Goal: Task Accomplishment & Management: Use online tool/utility

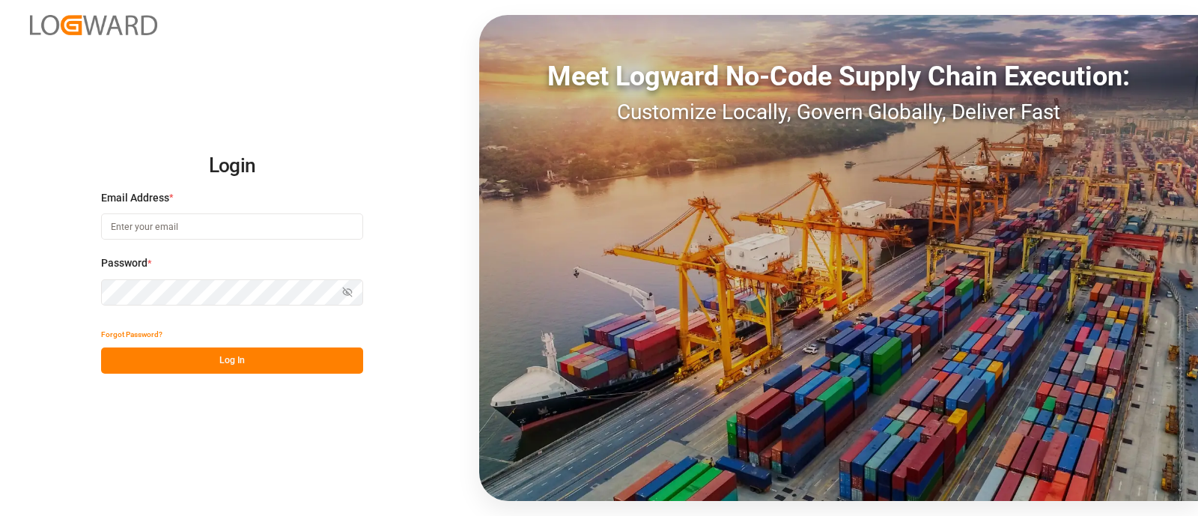
click at [205, 226] on input at bounding box center [232, 226] width 262 height 26
type input "[PERSON_NAME][EMAIL_ADDRESS][PERSON_NAME][DOMAIN_NAME]"
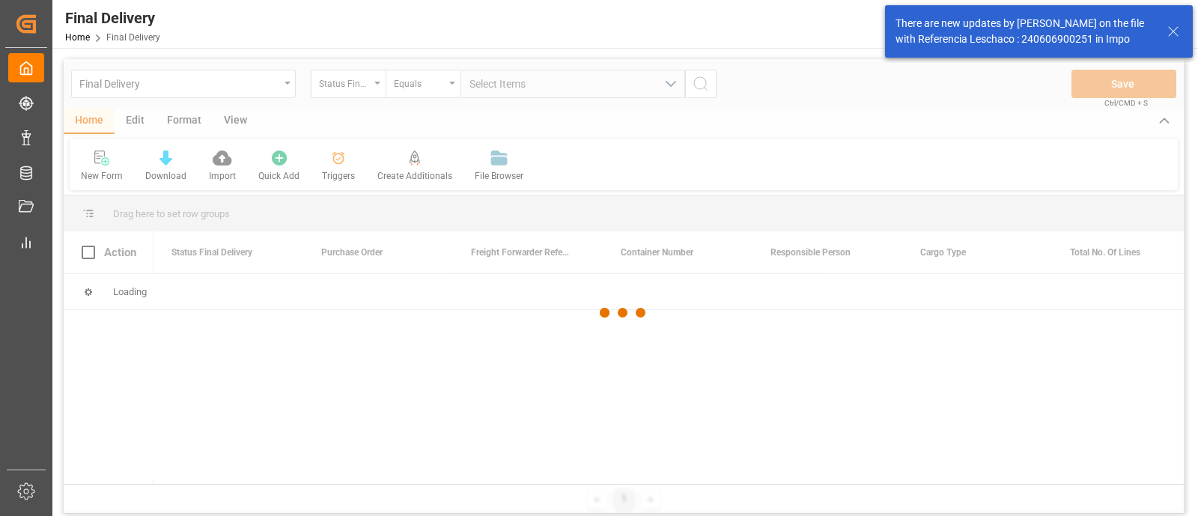
click at [1173, 31] on line at bounding box center [1173, 31] width 9 height 9
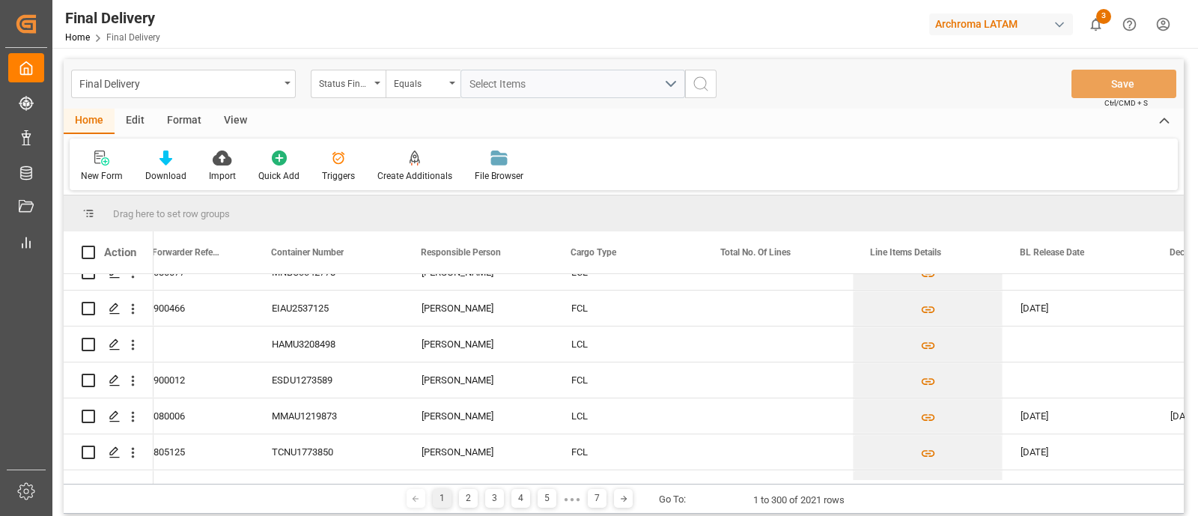
scroll to position [462, 0]
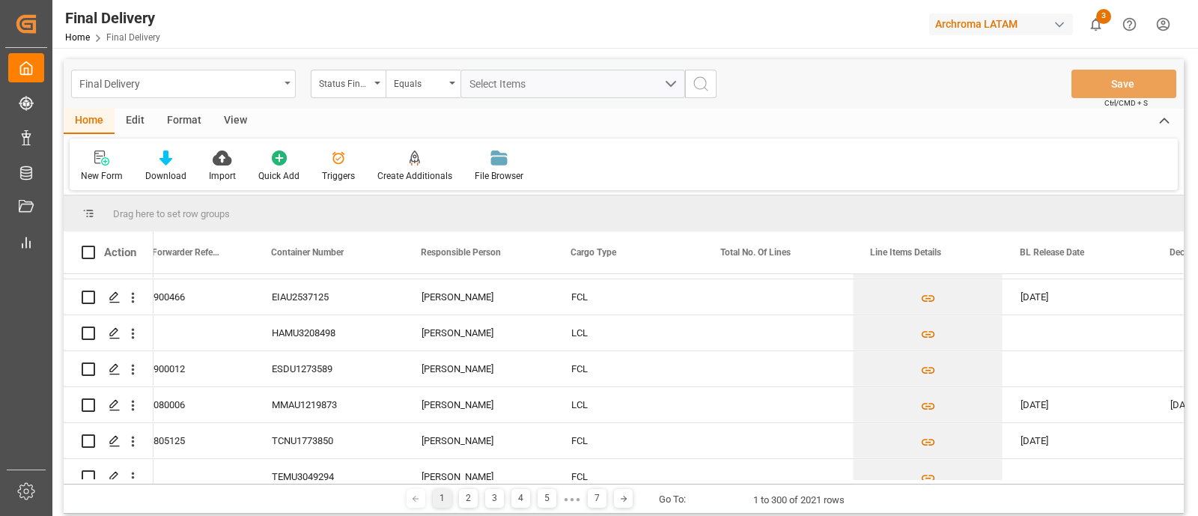
click at [284, 85] on div "Final Delivery" at bounding box center [183, 84] width 225 height 28
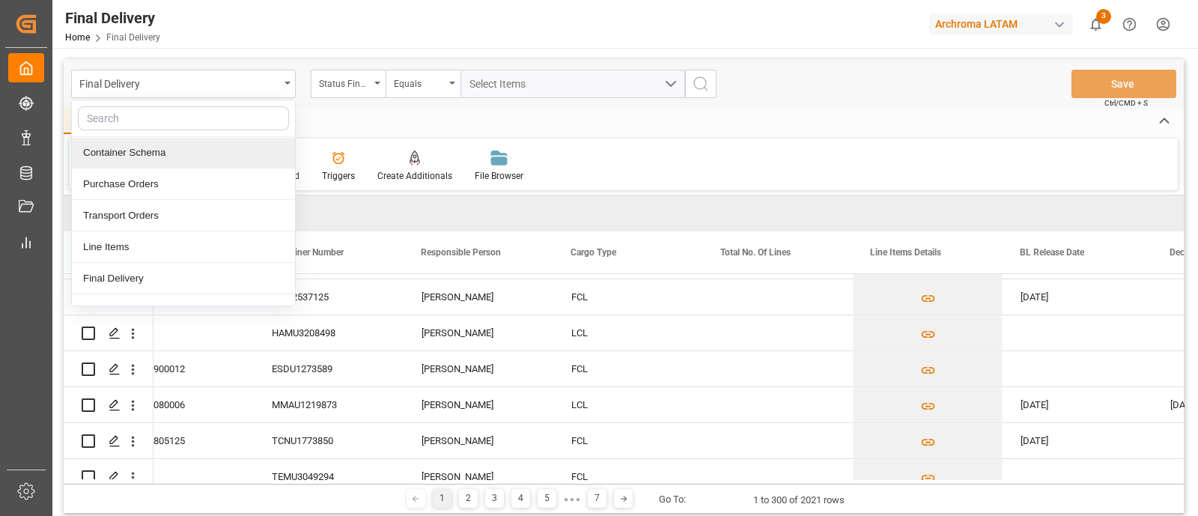
click at [177, 153] on div "Container Schema" at bounding box center [183, 152] width 223 height 31
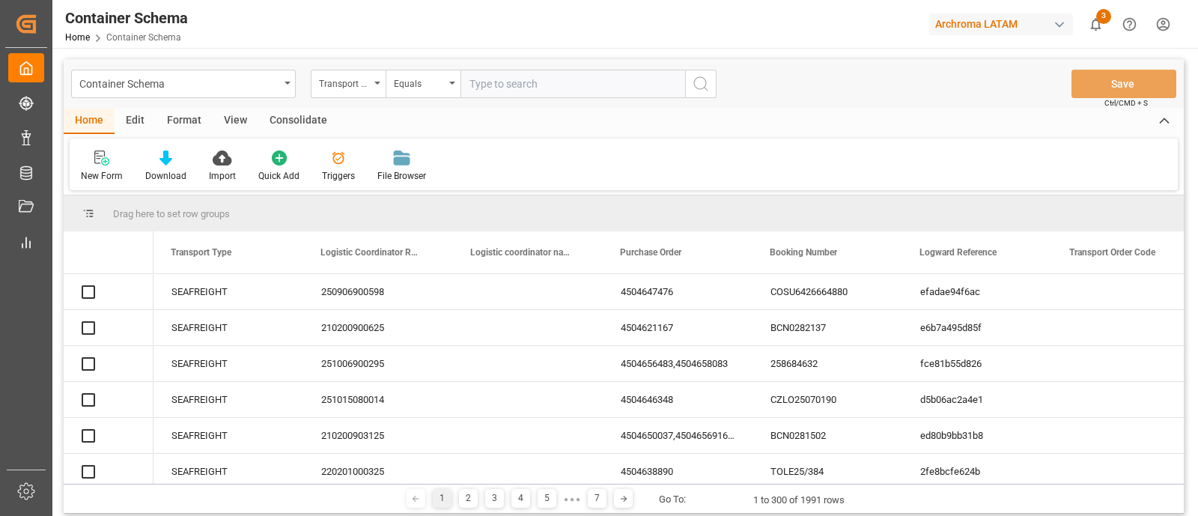
click at [139, 121] on div "Edit" at bounding box center [135, 121] width 41 height 25
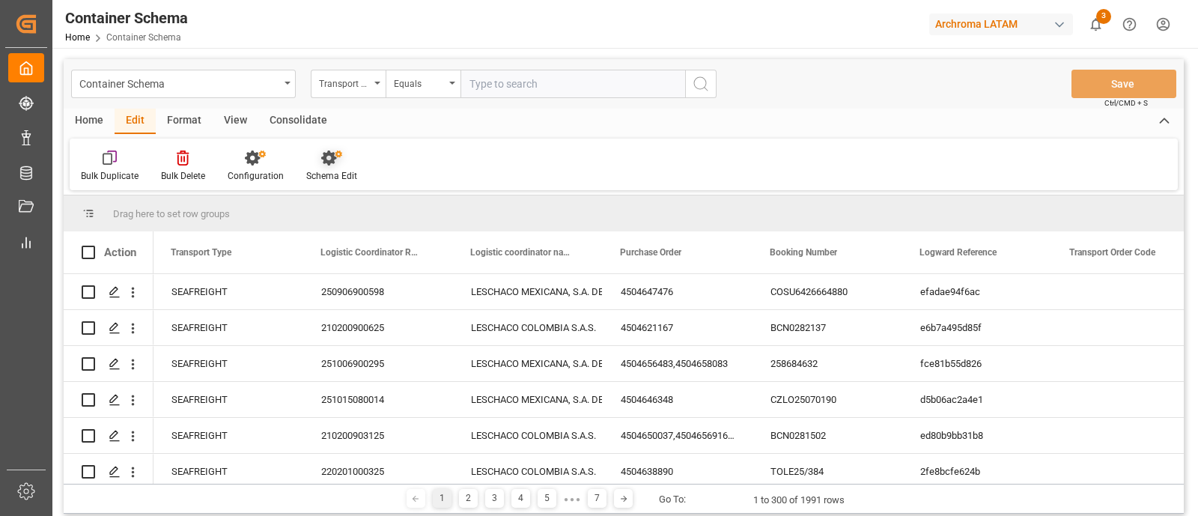
click at [321, 165] on icon at bounding box center [331, 158] width 21 height 15
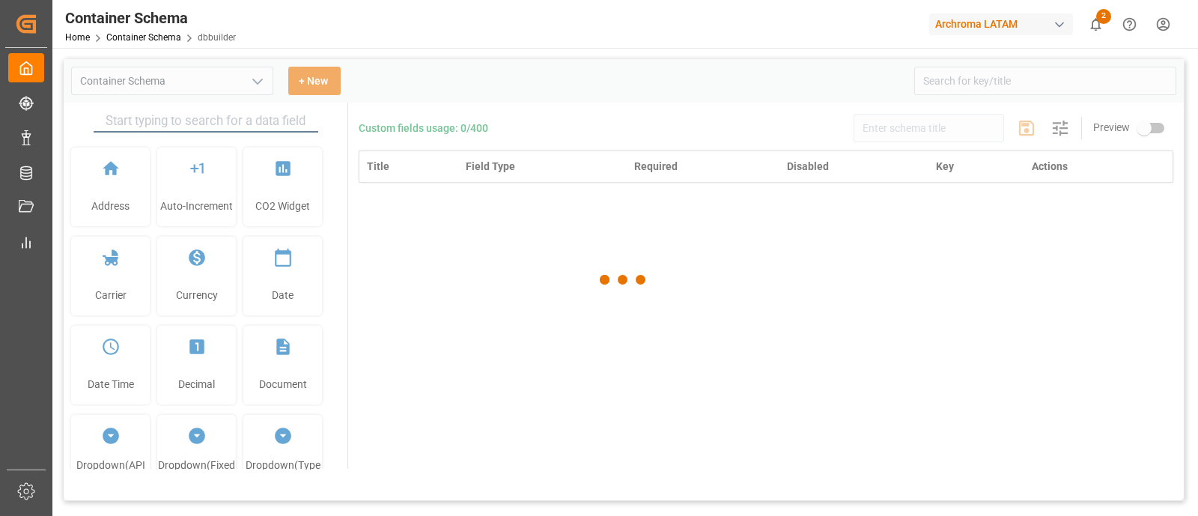
type input "Container Schema"
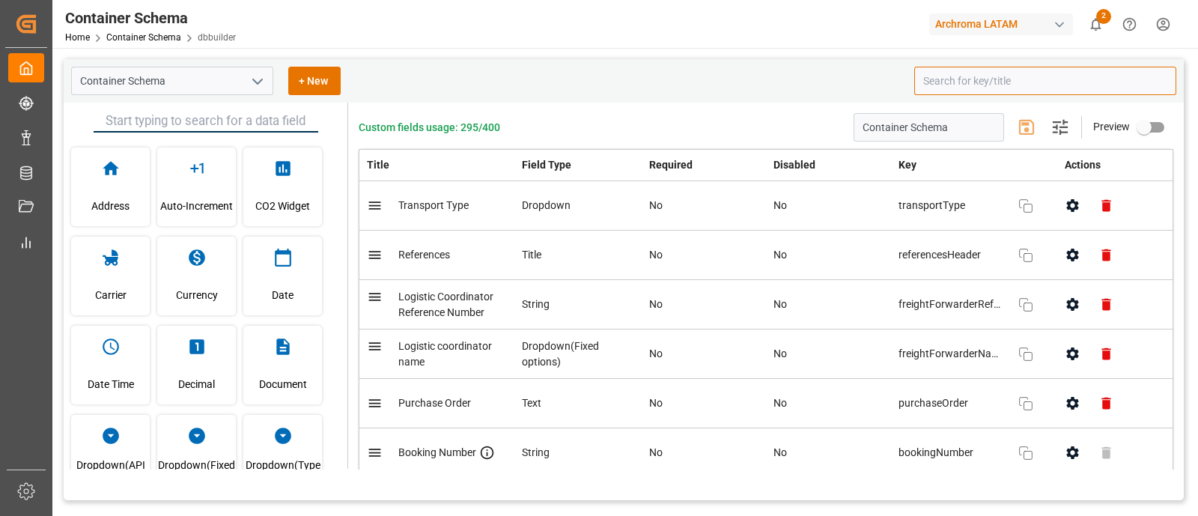
click at [979, 76] on input at bounding box center [1045, 81] width 262 height 28
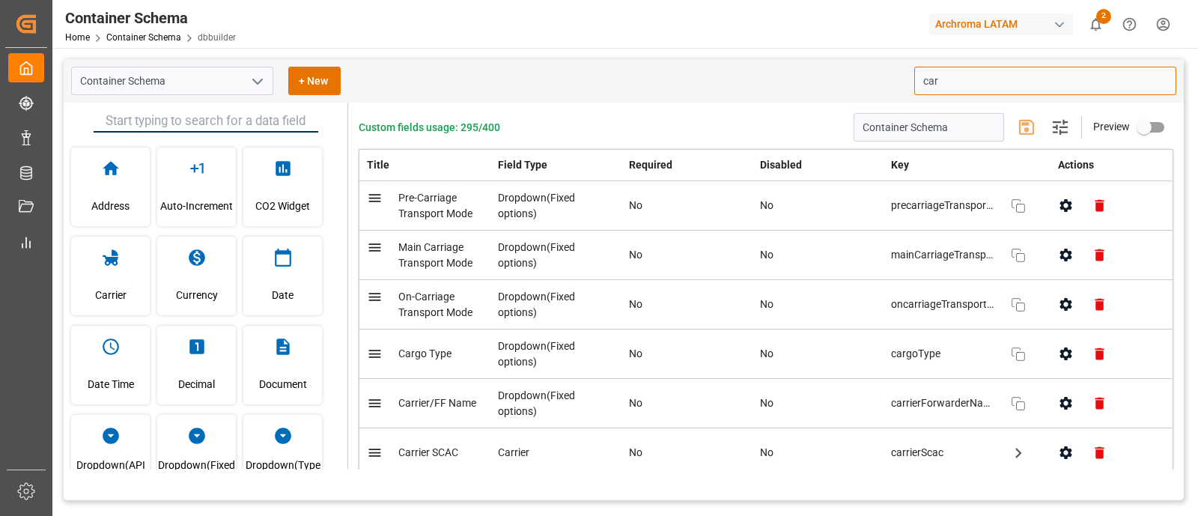
click at [1058, 346] on icon "button" at bounding box center [1066, 354] width 16 height 16
type input "car"
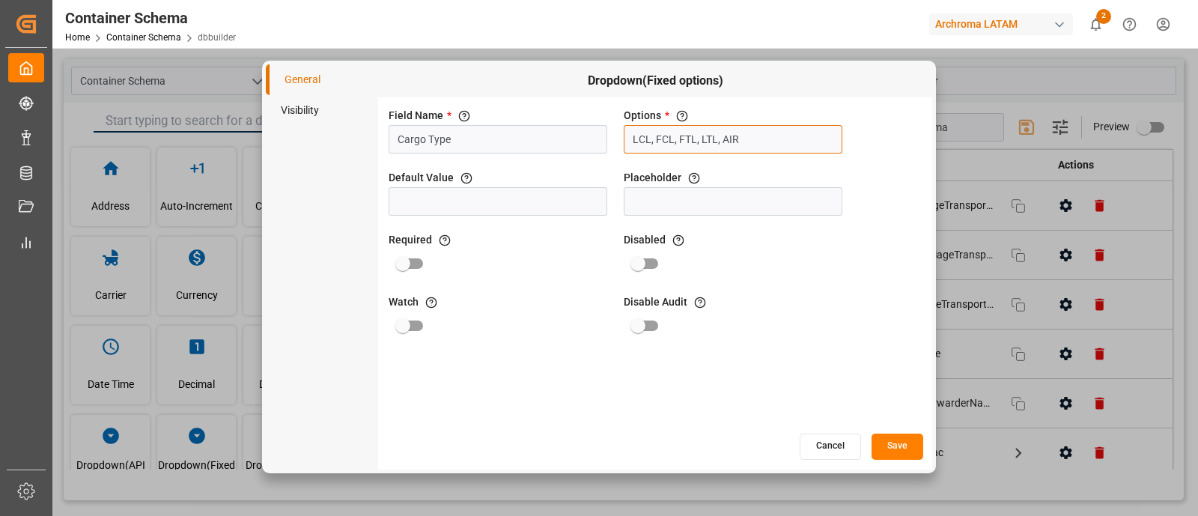
click at [747, 131] on input "LCL, FCL, FTL, LTL, AIR" at bounding box center [733, 139] width 219 height 28
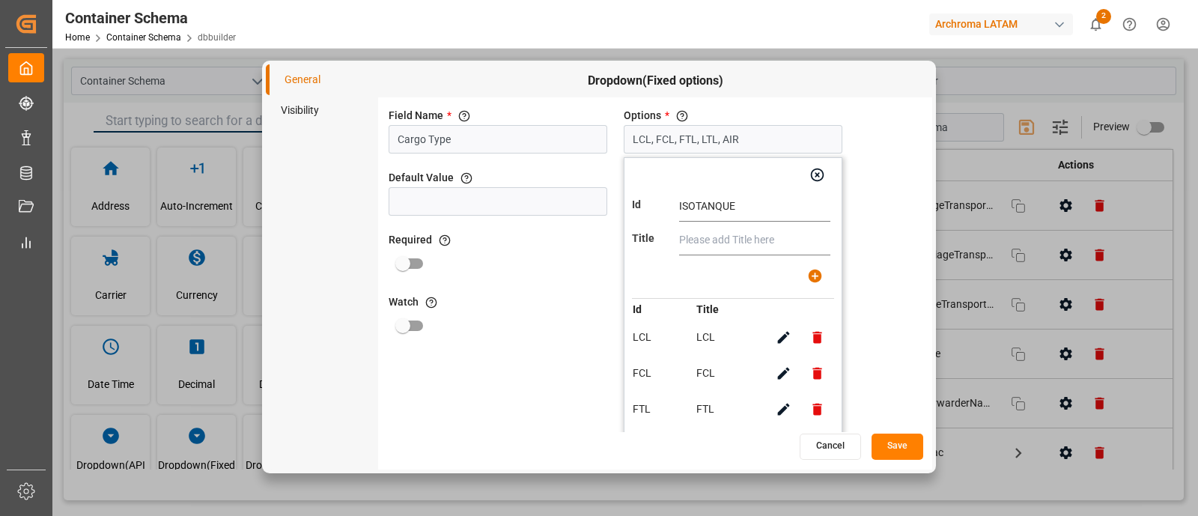
click at [705, 207] on input "ISOTANQUE" at bounding box center [754, 207] width 151 height 30
type input "ISOTANQUE"
click at [716, 238] on input "text" at bounding box center [754, 240] width 151 height 30
paste input "ISOTANQUE"
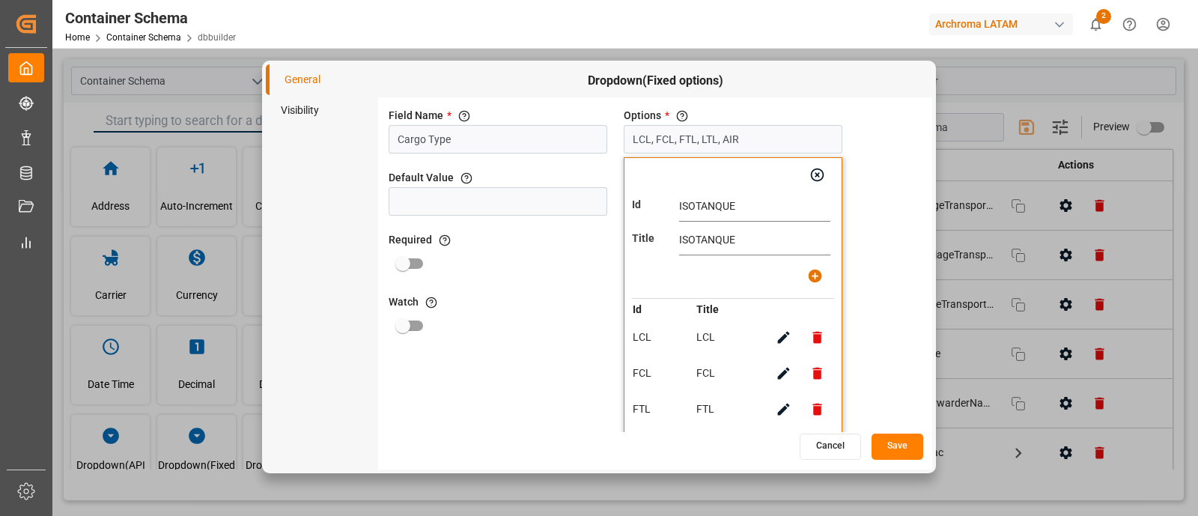
type input "ISOTANQUE"
click at [812, 277] on icon "button" at bounding box center [814, 275] width 13 height 13
type input "LCL, FCL, FTL, LTL, AIR, ISOTANQUE"
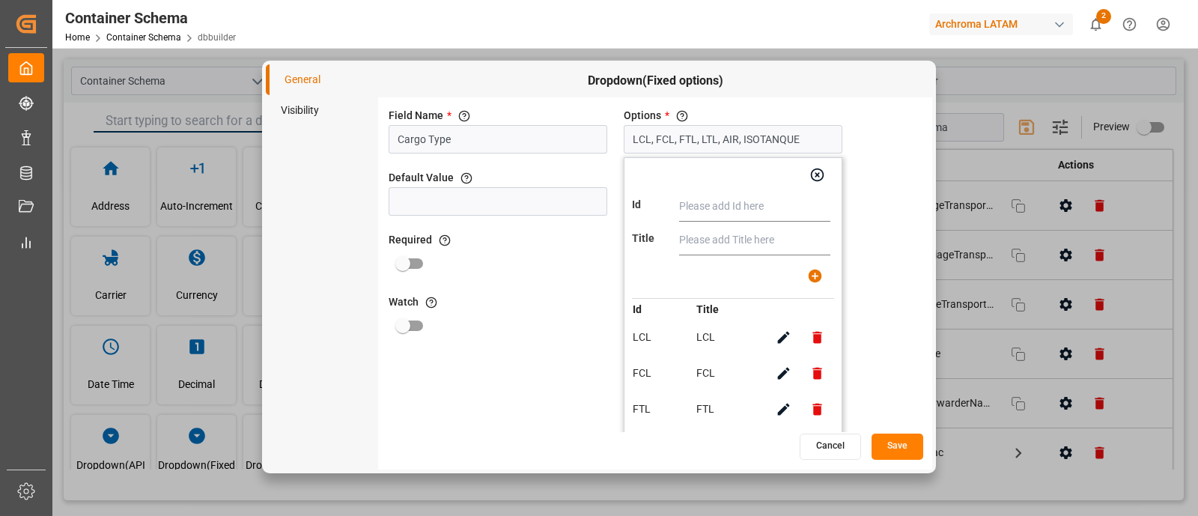
click at [893, 438] on button "Save" at bounding box center [898, 447] width 52 height 26
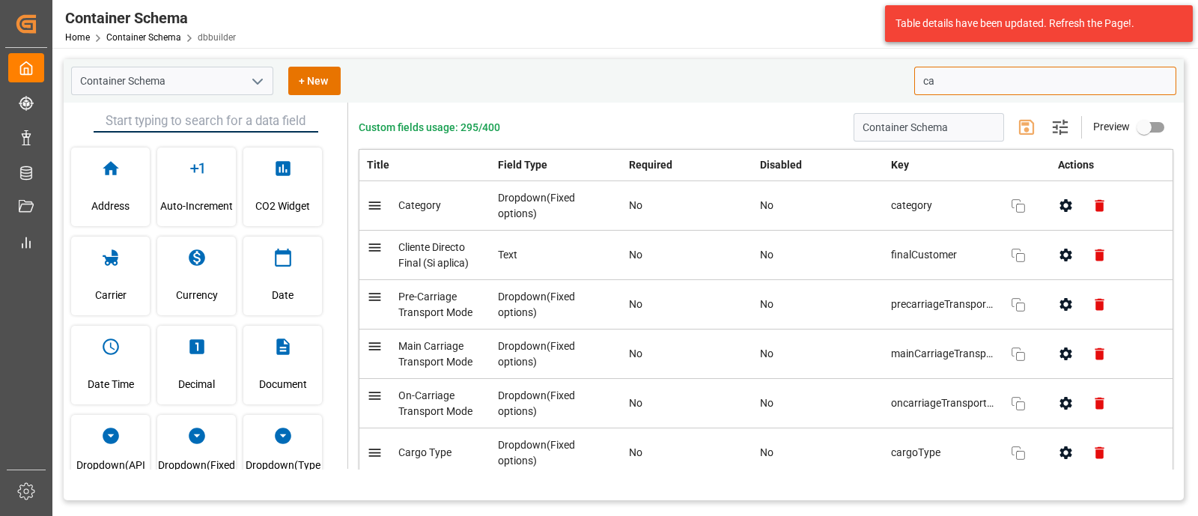
type input "c"
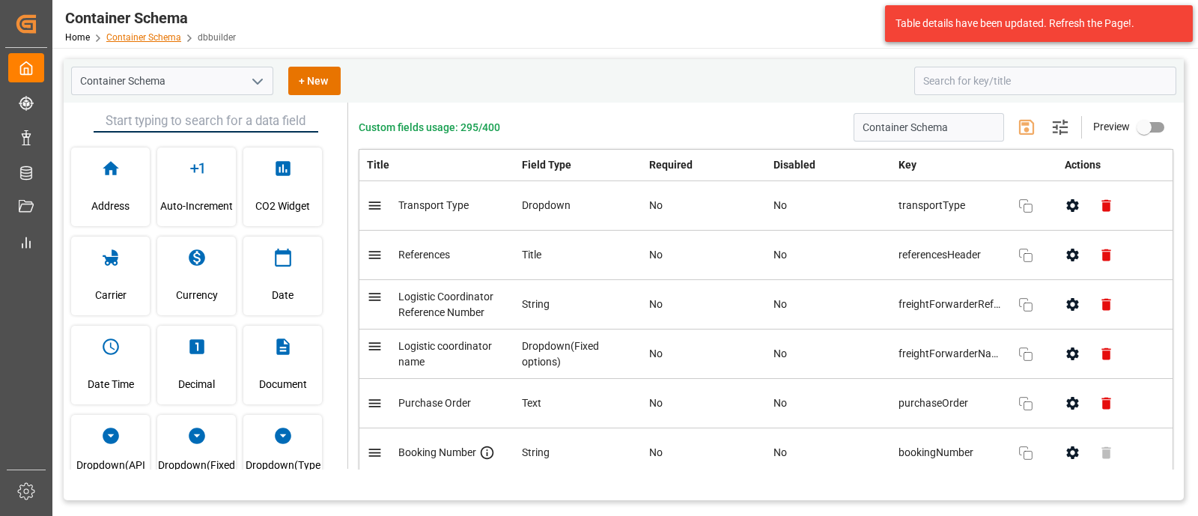
click at [141, 32] on link "Container Schema" at bounding box center [143, 37] width 75 height 10
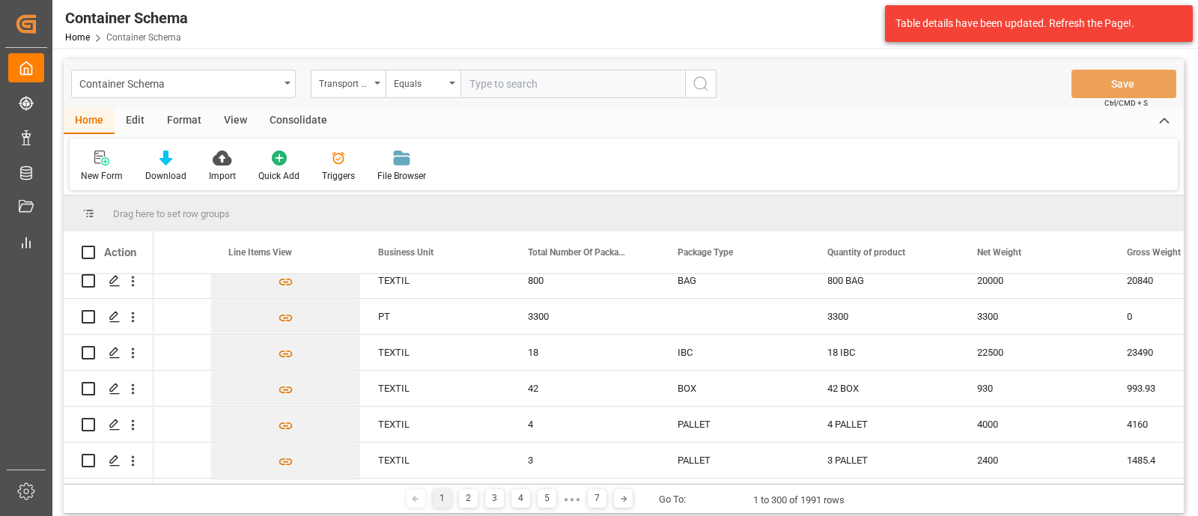
scroll to position [1719, 0]
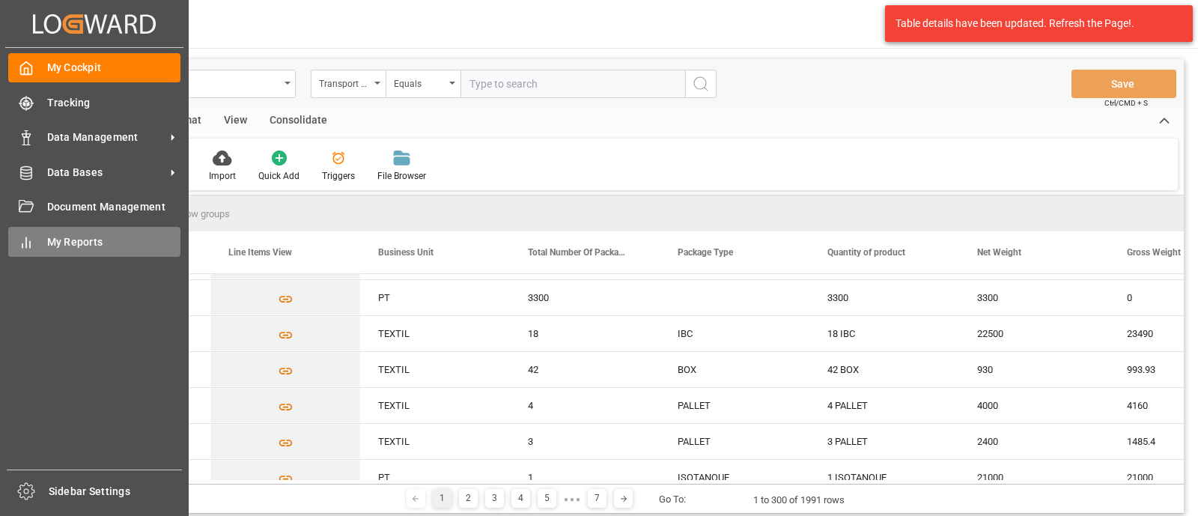
click at [12, 242] on div at bounding box center [20, 242] width 25 height 16
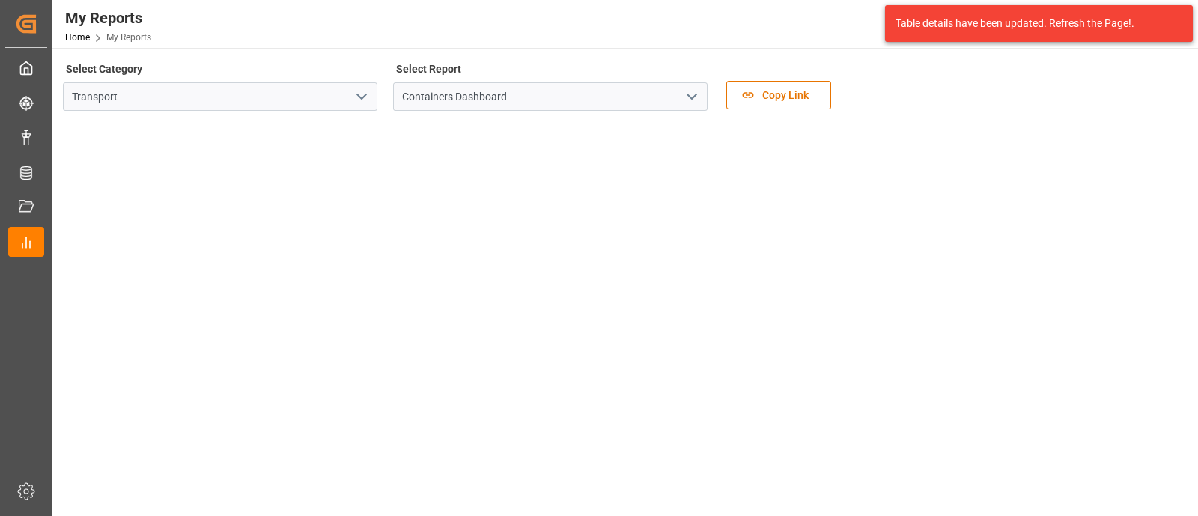
click at [361, 100] on icon "open menu" at bounding box center [362, 97] width 18 height 18
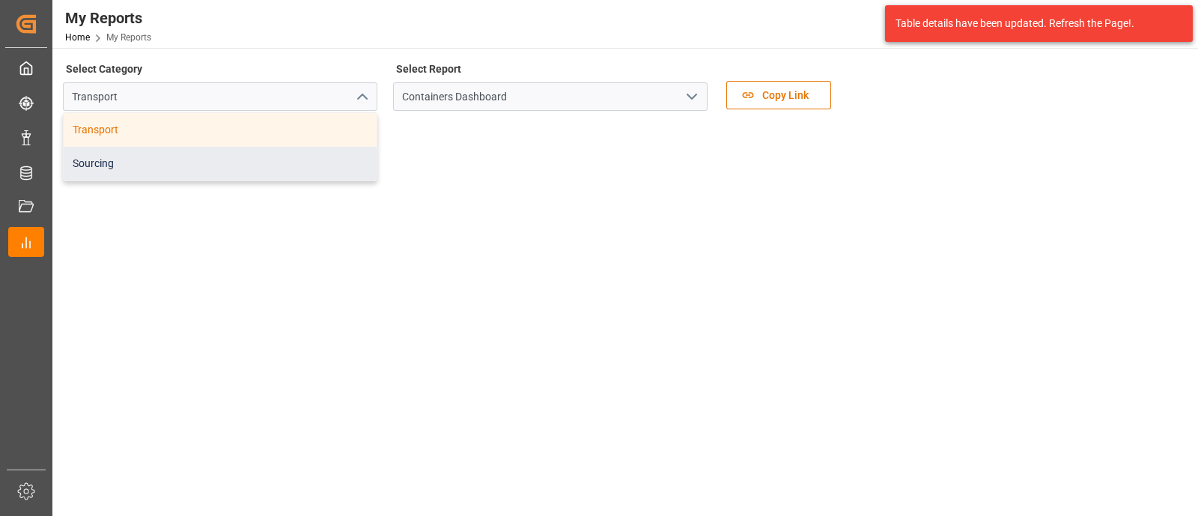
click at [352, 154] on div "Sourcing" at bounding box center [220, 164] width 313 height 34
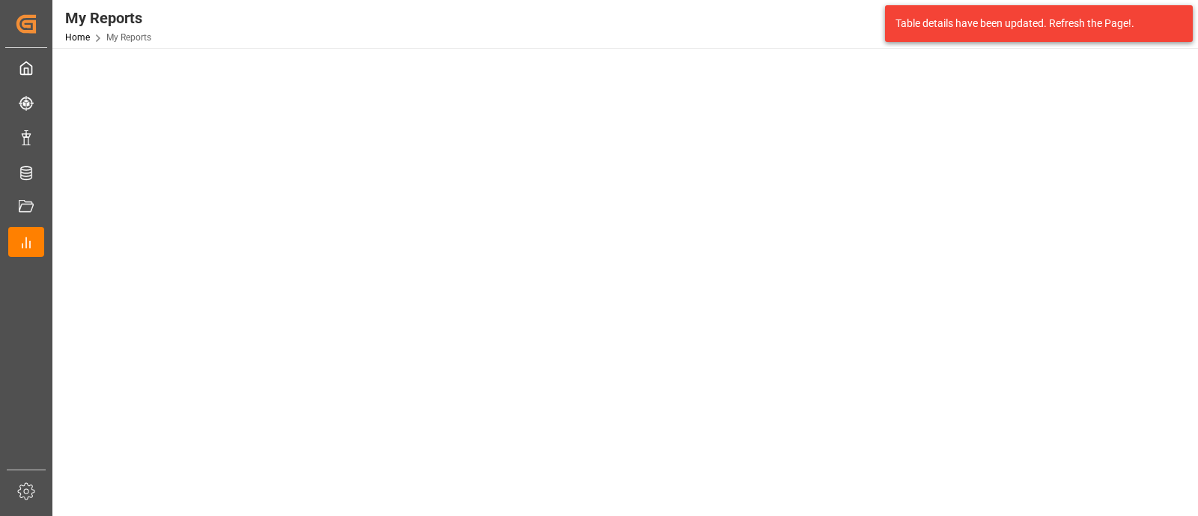
scroll to position [124, 0]
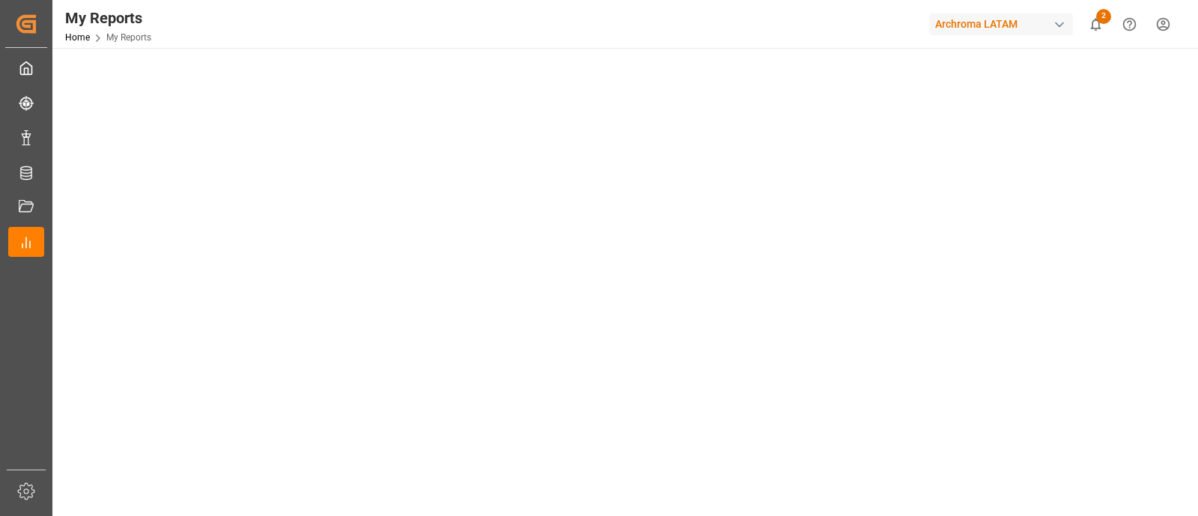
scroll to position [484, 0]
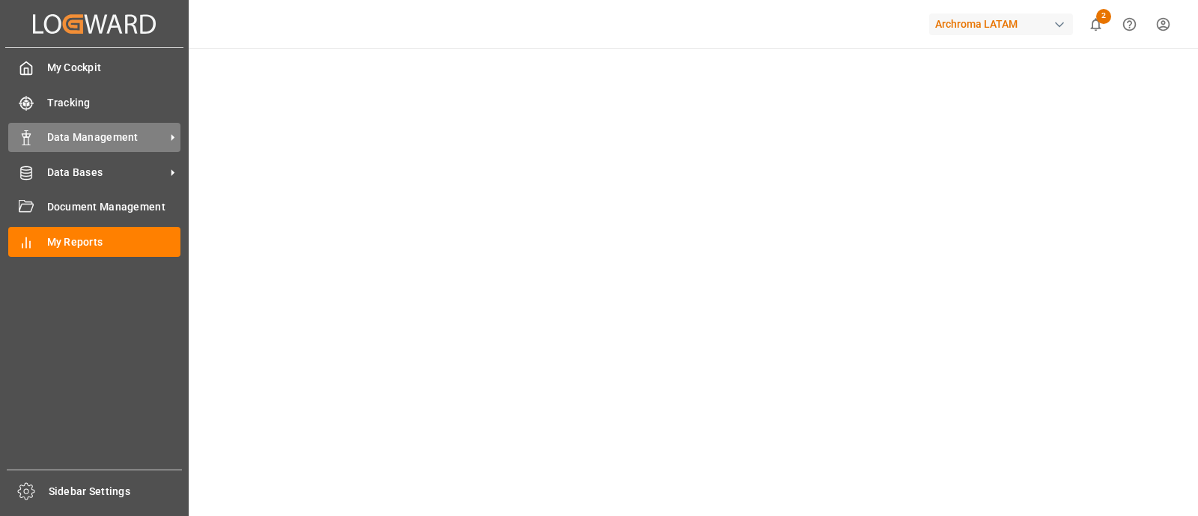
click at [112, 136] on span "Data Management" at bounding box center [106, 138] width 118 height 16
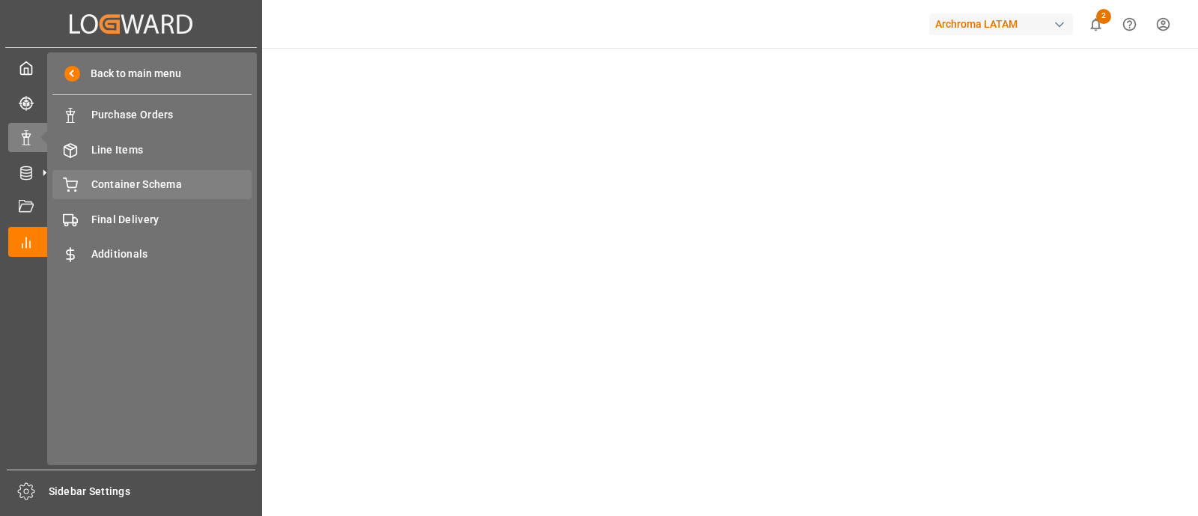
click at [174, 180] on span "Container Schema" at bounding box center [171, 185] width 161 height 16
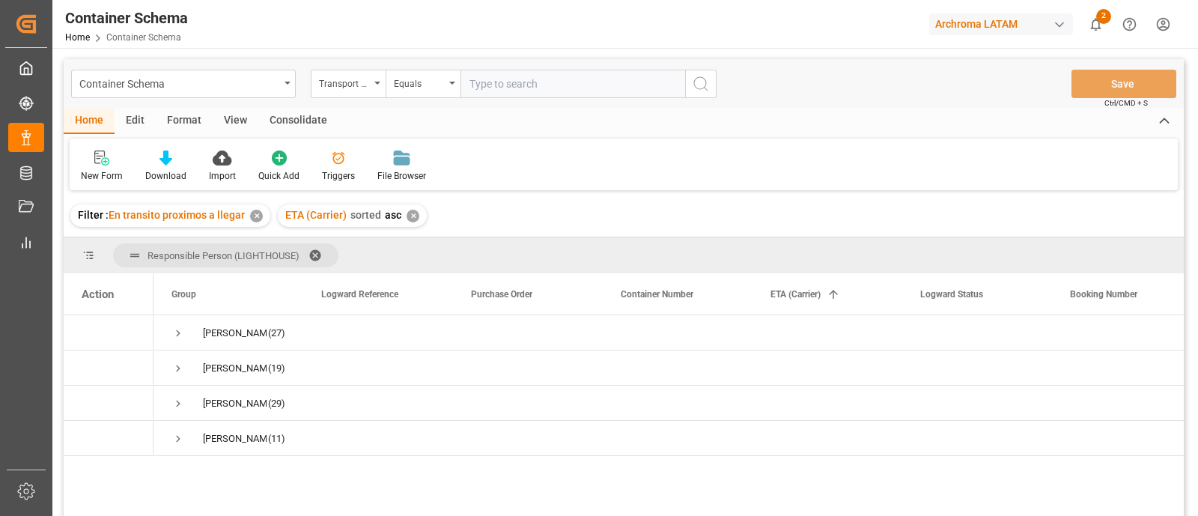
click at [140, 126] on div "Edit" at bounding box center [135, 121] width 41 height 25
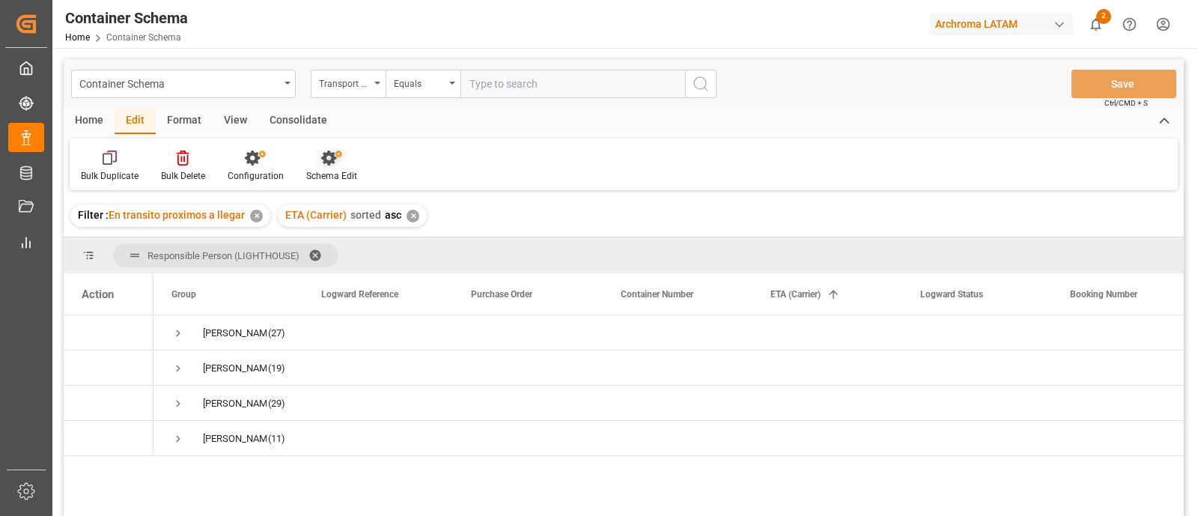
click at [322, 162] on icon at bounding box center [328, 158] width 15 height 15
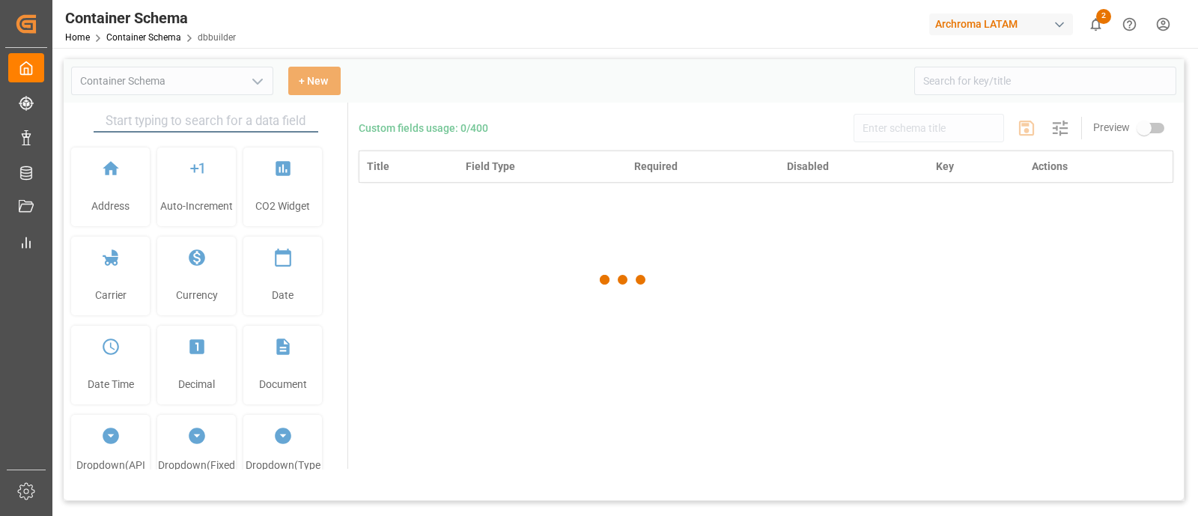
type input "Container Schema"
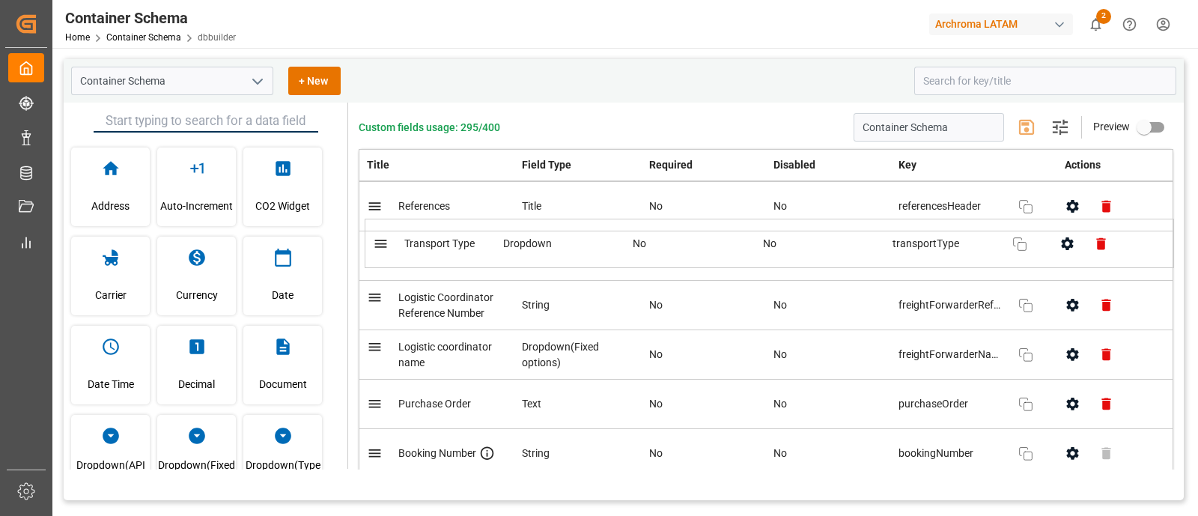
drag, startPoint x: 641, startPoint y: 216, endPoint x: 648, endPoint y: 264, distance: 47.8
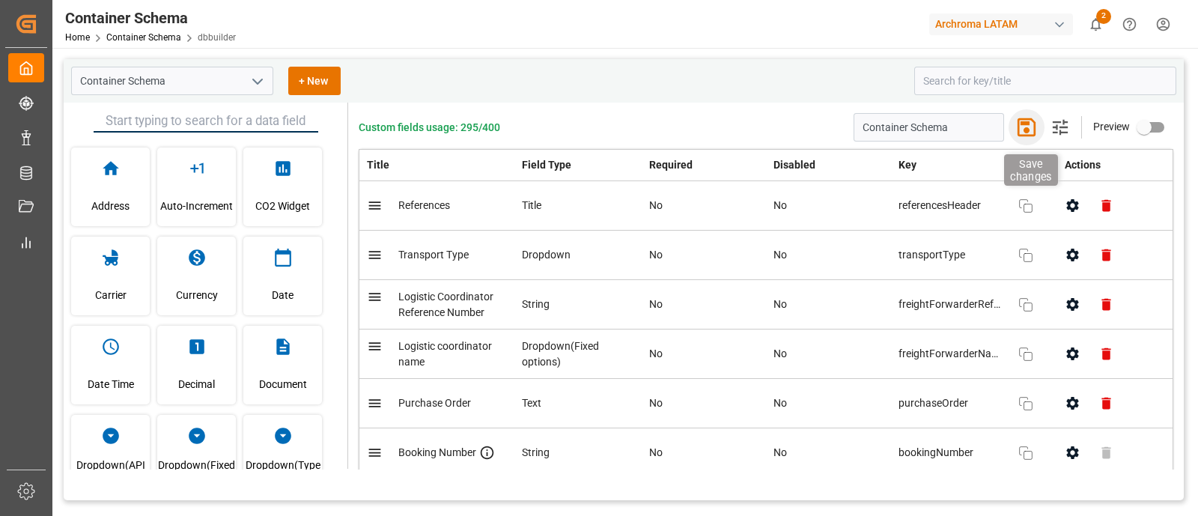
click at [1015, 125] on icon "button" at bounding box center [1027, 127] width 24 height 24
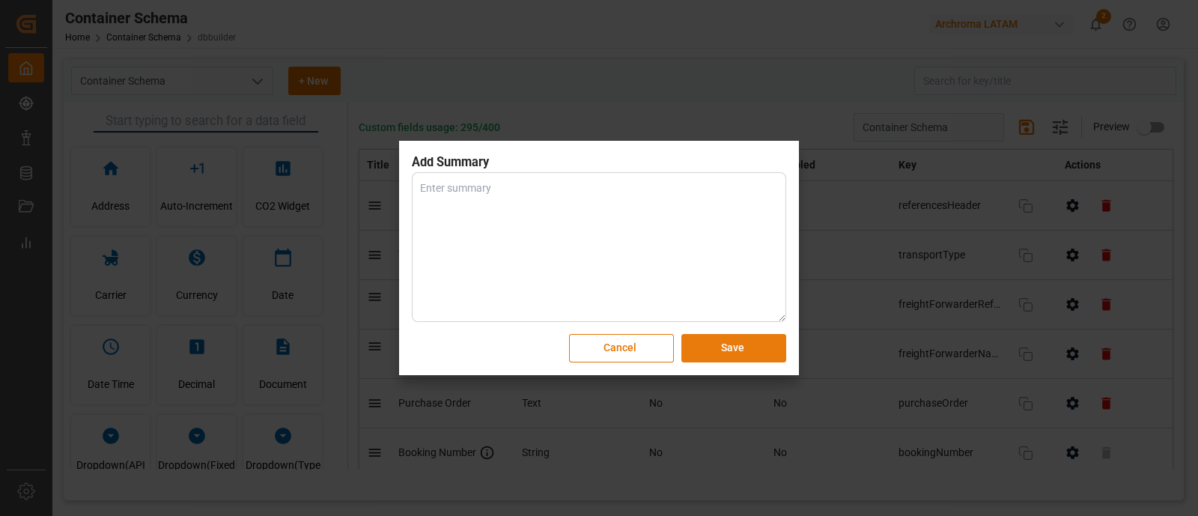
click at [744, 345] on button "Save" at bounding box center [733, 348] width 105 height 28
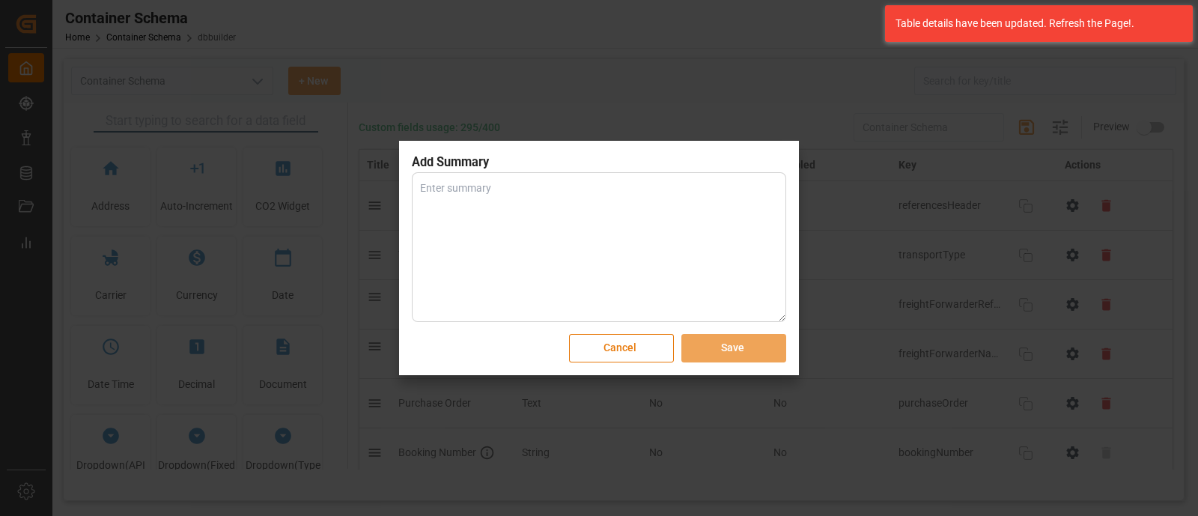
click at [633, 352] on button "Cancel" at bounding box center [621, 348] width 105 height 28
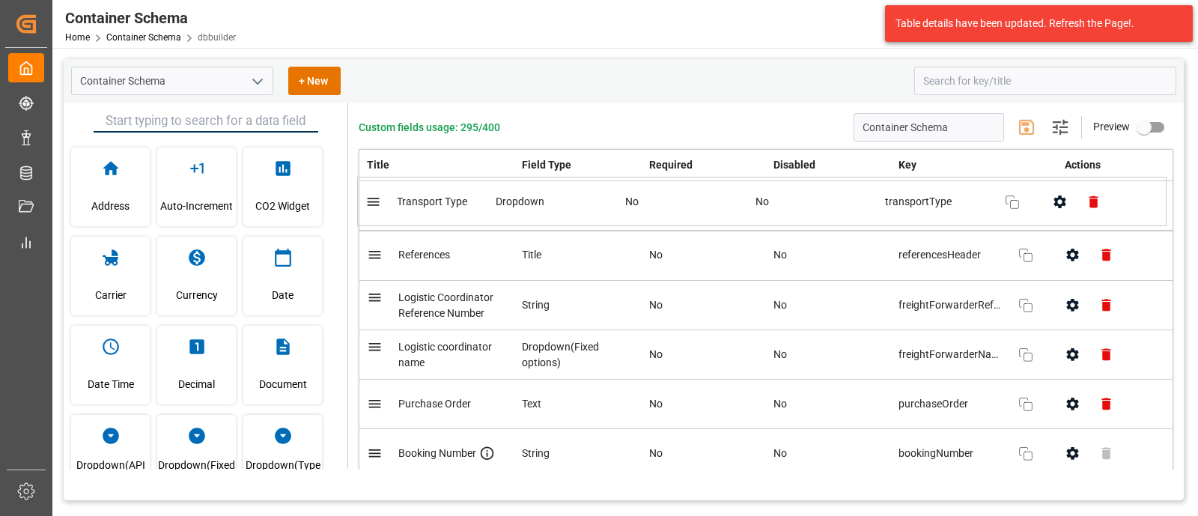
drag, startPoint x: 441, startPoint y: 261, endPoint x: 440, endPoint y: 200, distance: 61.4
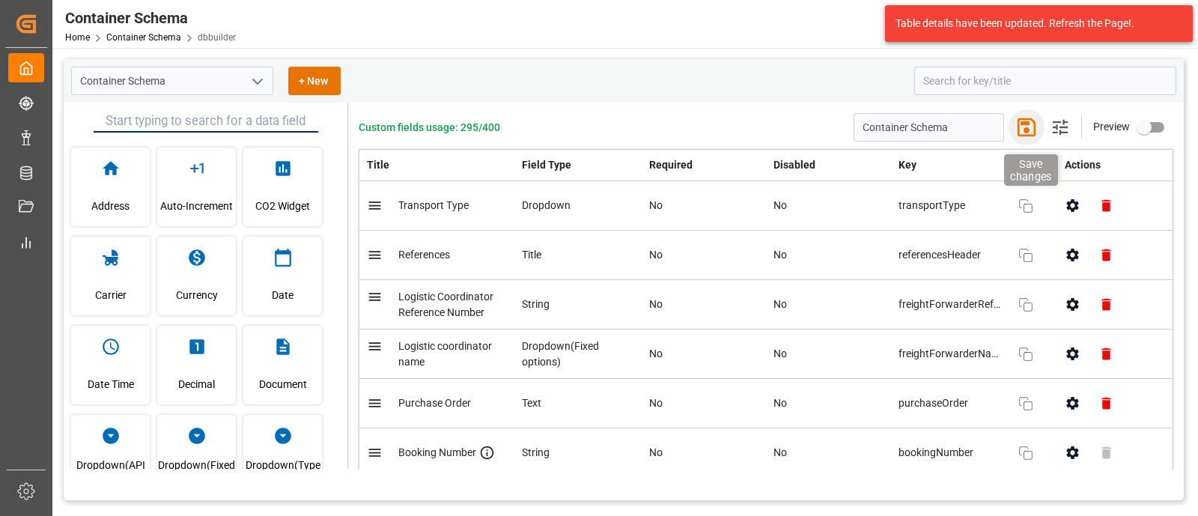
click at [1021, 125] on icon "button" at bounding box center [1027, 127] width 18 height 18
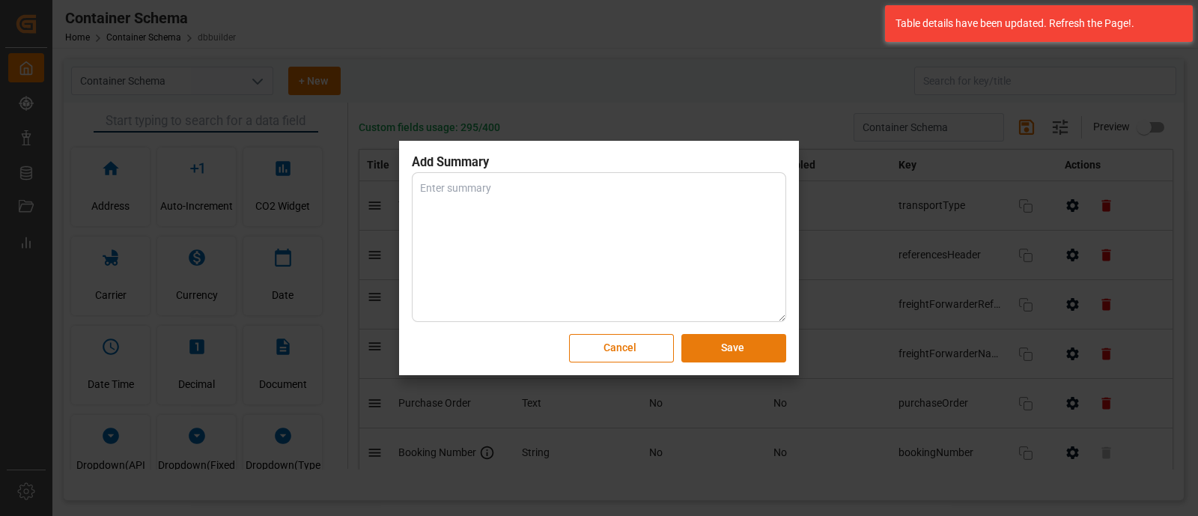
click at [760, 361] on button "Save" at bounding box center [733, 348] width 105 height 28
